Goal: Information Seeking & Learning: Learn about a topic

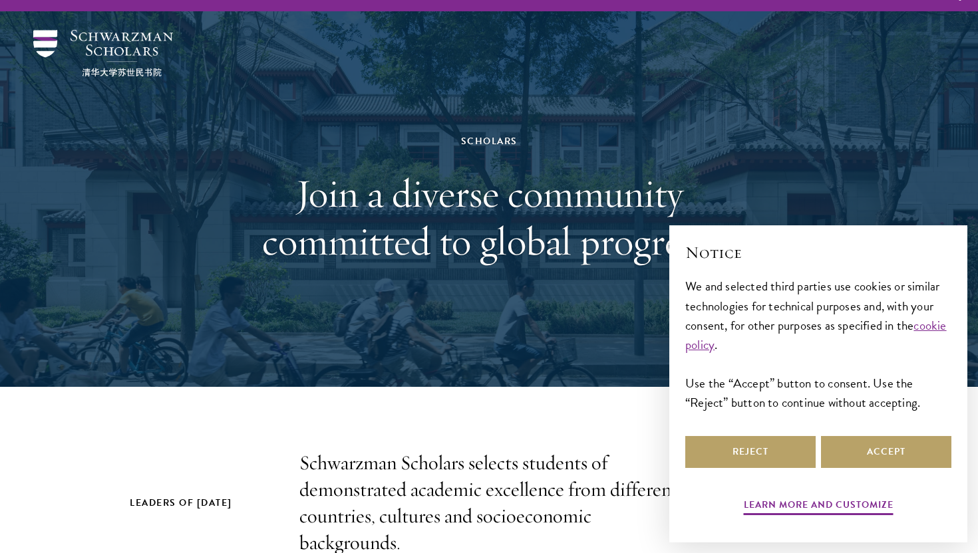
scroll to position [27, 0]
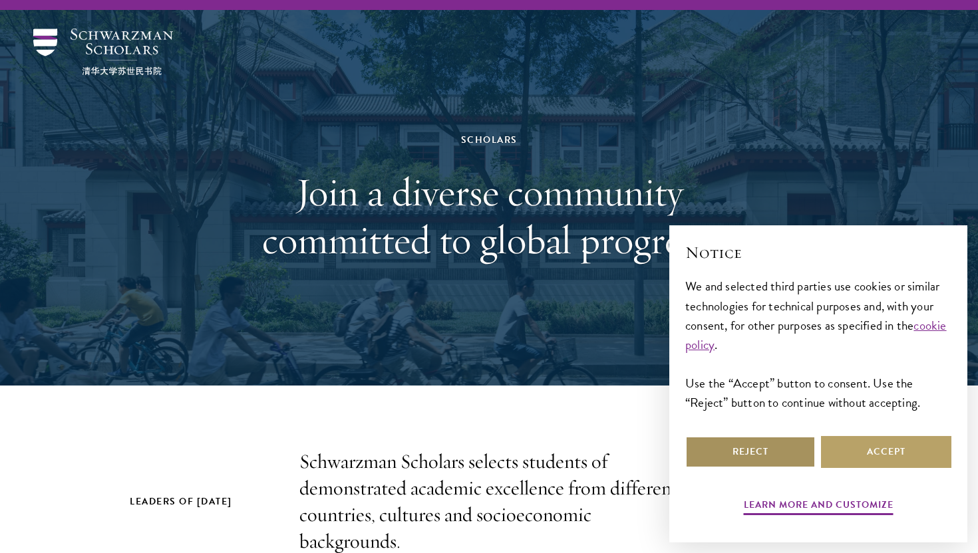
click at [766, 458] on button "Reject" at bounding box center [750, 452] width 130 height 32
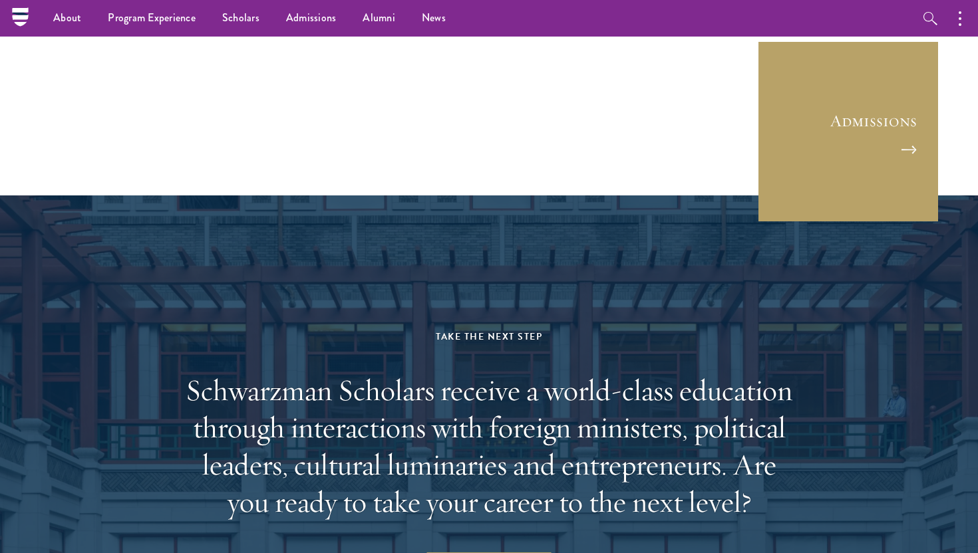
scroll to position [3633, 0]
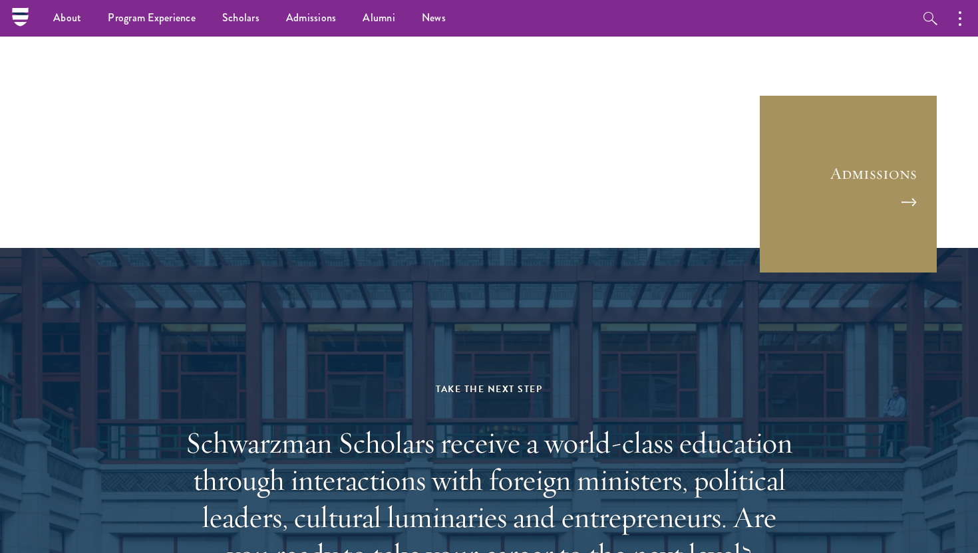
click at [802, 185] on link "Admissions" at bounding box center [848, 184] width 180 height 180
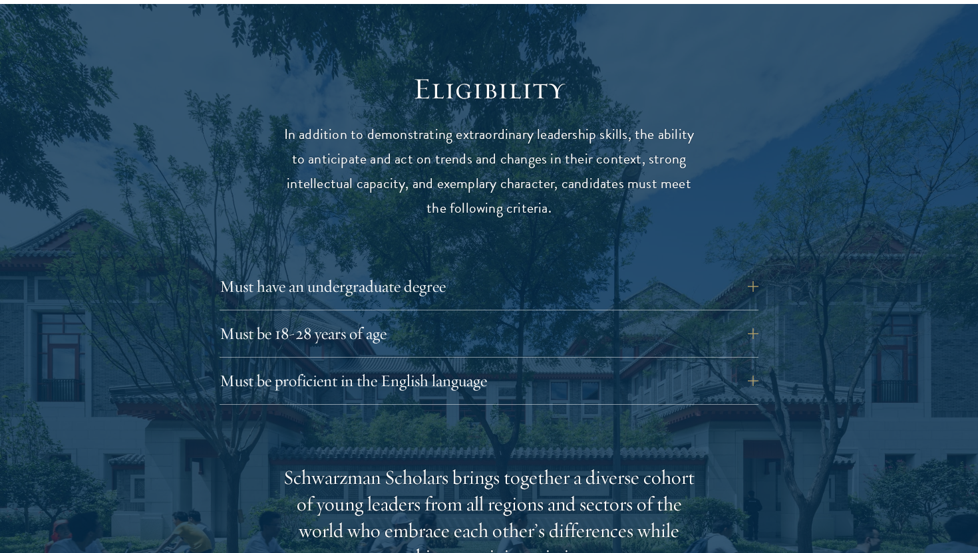
scroll to position [1708, 0]
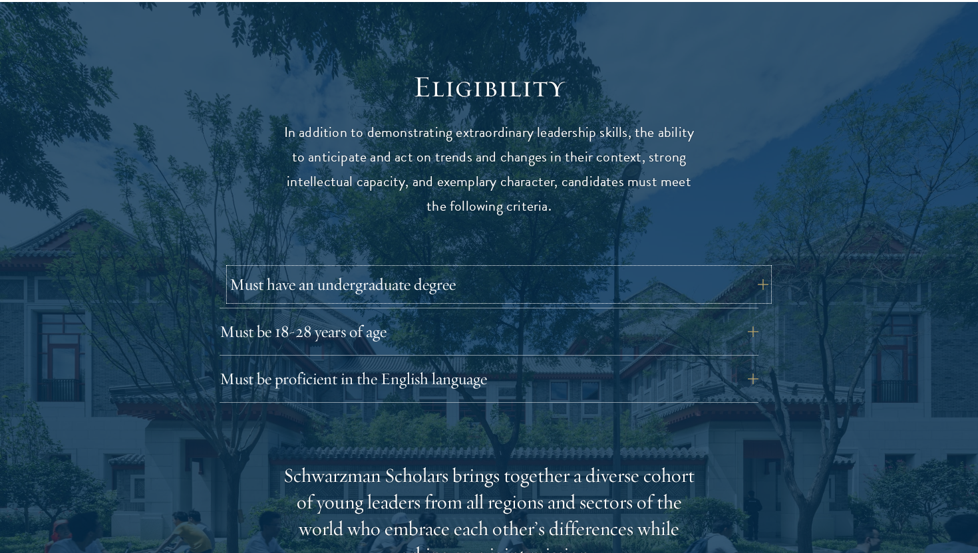
click at [703, 269] on button "Must have an undergraduate degree" at bounding box center [499, 285] width 539 height 32
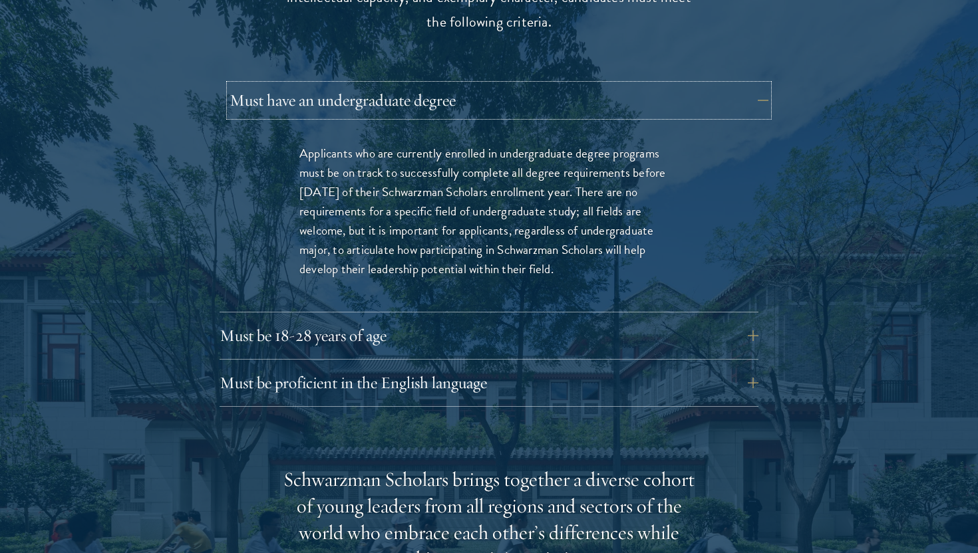
scroll to position [1899, 0]
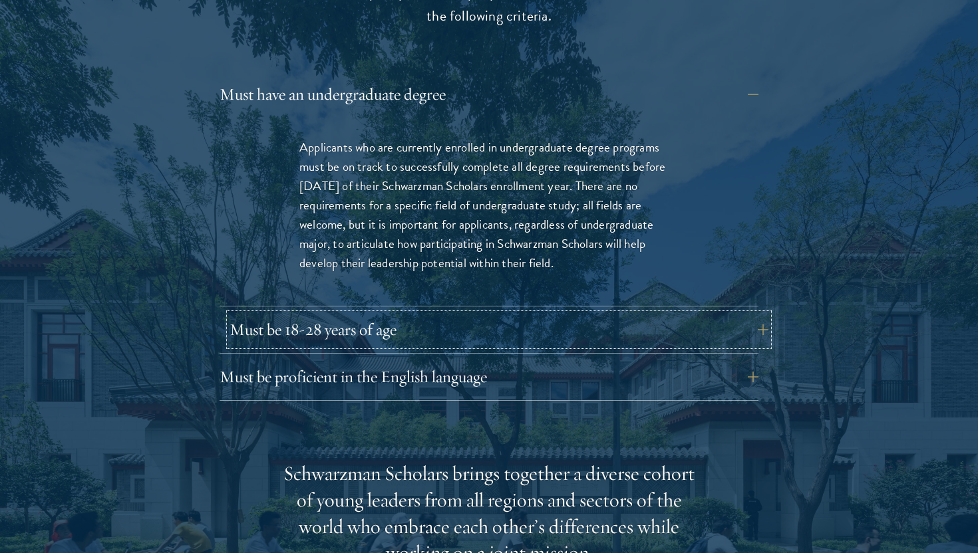
click at [596, 314] on button "Must be 18-28 years of age" at bounding box center [499, 330] width 539 height 32
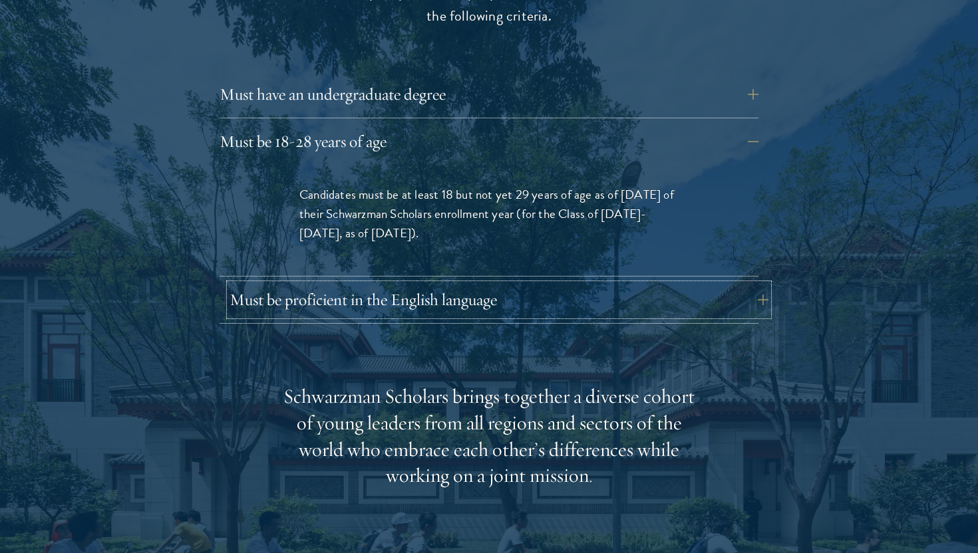
click at [546, 284] on button "Must be proficient in the English language" at bounding box center [499, 300] width 539 height 32
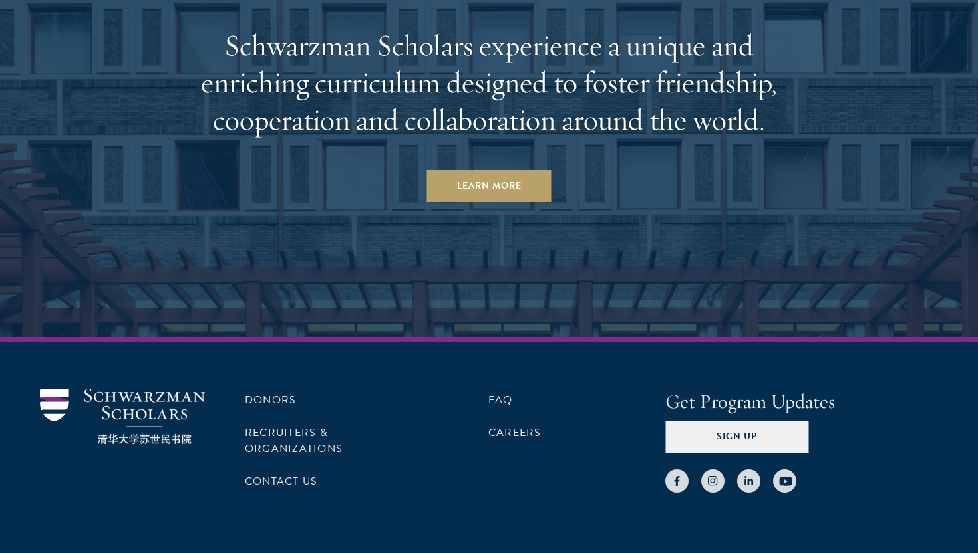
scroll to position [6788, 0]
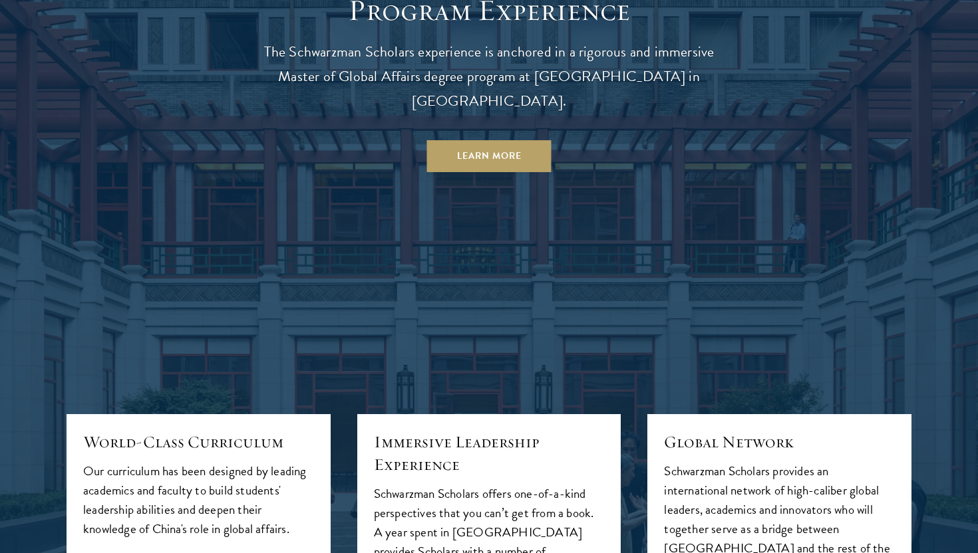
scroll to position [1289, 0]
